Goal: Use online tool/utility

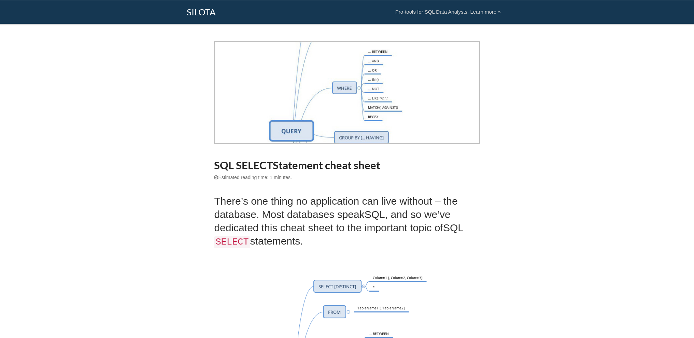
click at [197, 12] on link "SILOTA" at bounding box center [201, 8] width 39 height 17
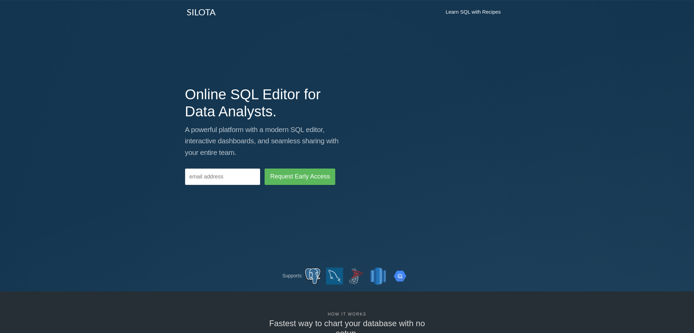
click at [241, 101] on h1 "Online SQL Editor for Data Analysts." at bounding box center [263, 103] width 157 height 34
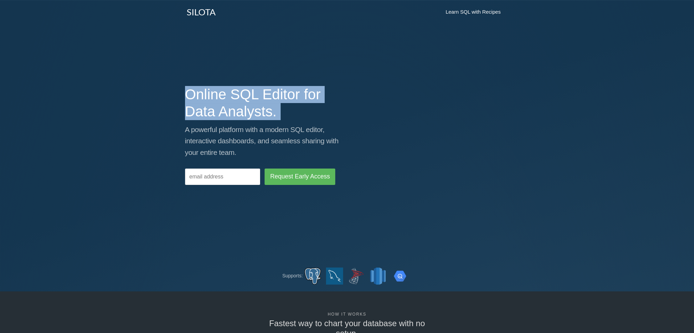
click at [241, 101] on h1 "Online SQL Editor for Data Analysts." at bounding box center [263, 103] width 157 height 34
